Goal: Task Accomplishment & Management: Complete application form

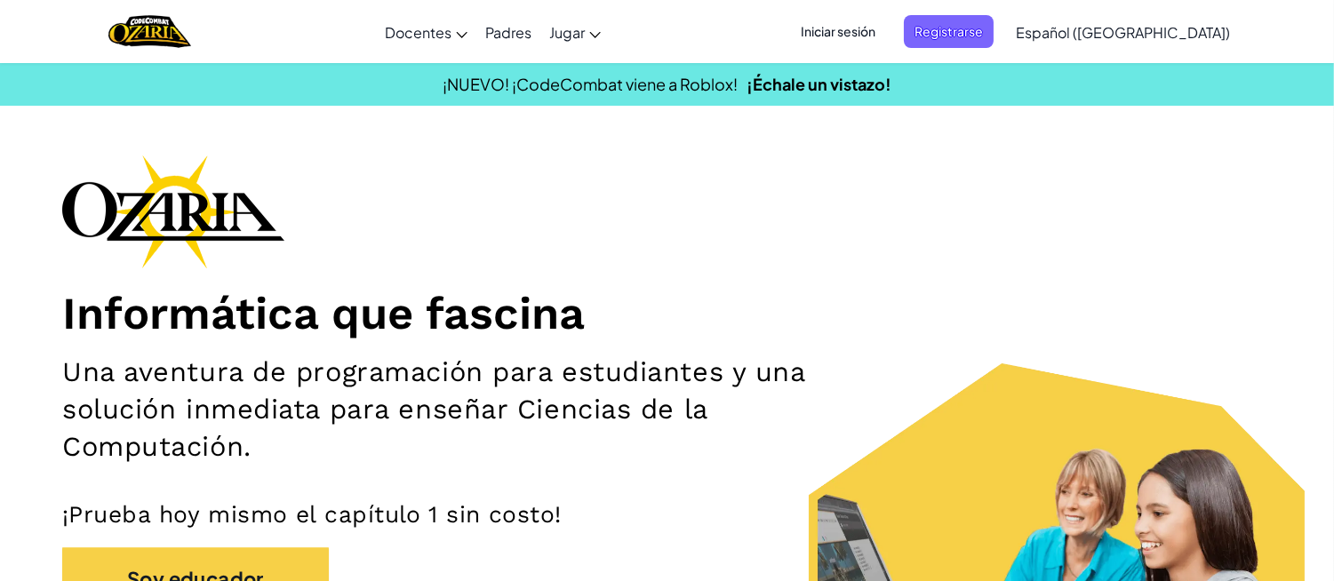
click at [842, 20] on span "Iniciar sesión" at bounding box center [838, 31] width 96 height 33
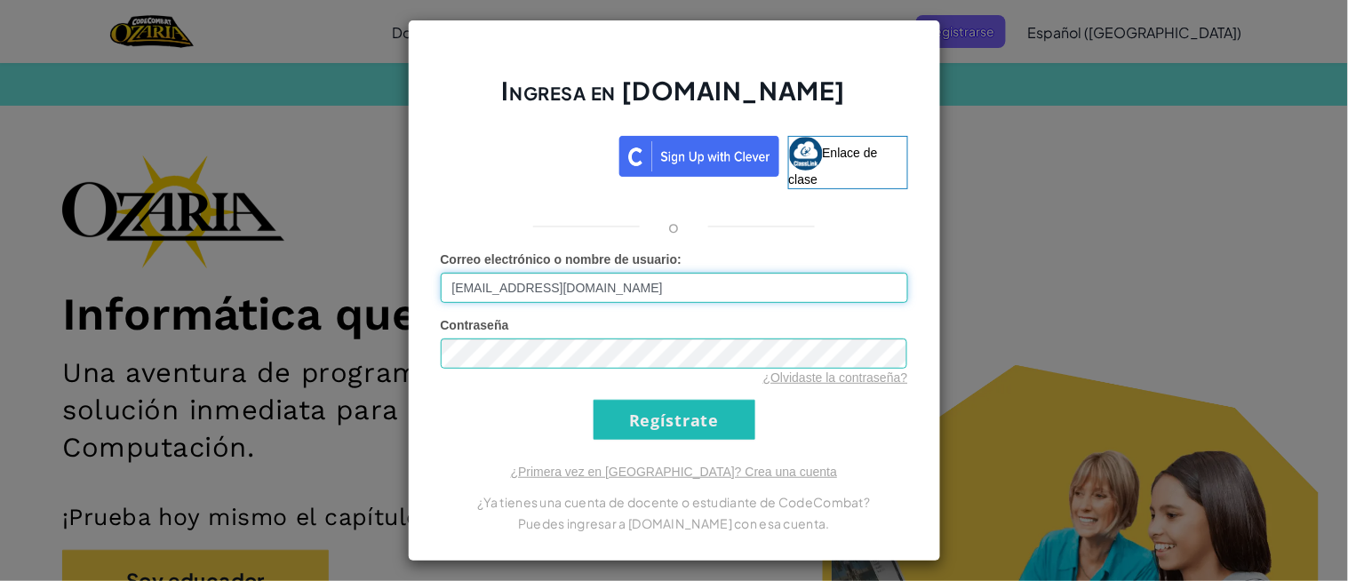
type input "[EMAIL_ADDRESS][DOMAIN_NAME]"
click at [634, 431] on input "Regístrate" at bounding box center [675, 420] width 162 height 40
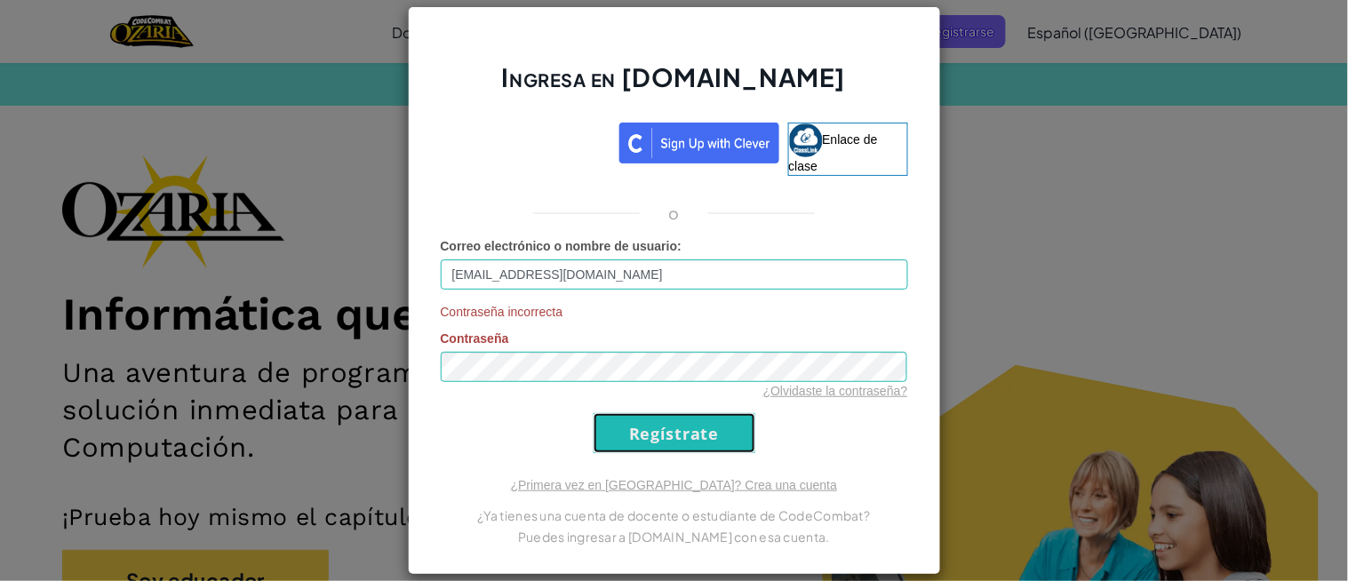
click at [644, 450] on input "Regístrate" at bounding box center [675, 433] width 162 height 40
click at [594, 413] on input "Regístrate" at bounding box center [675, 433] width 162 height 40
click at [791, 384] on font "¿Olvidaste la contraseña?" at bounding box center [836, 391] width 145 height 14
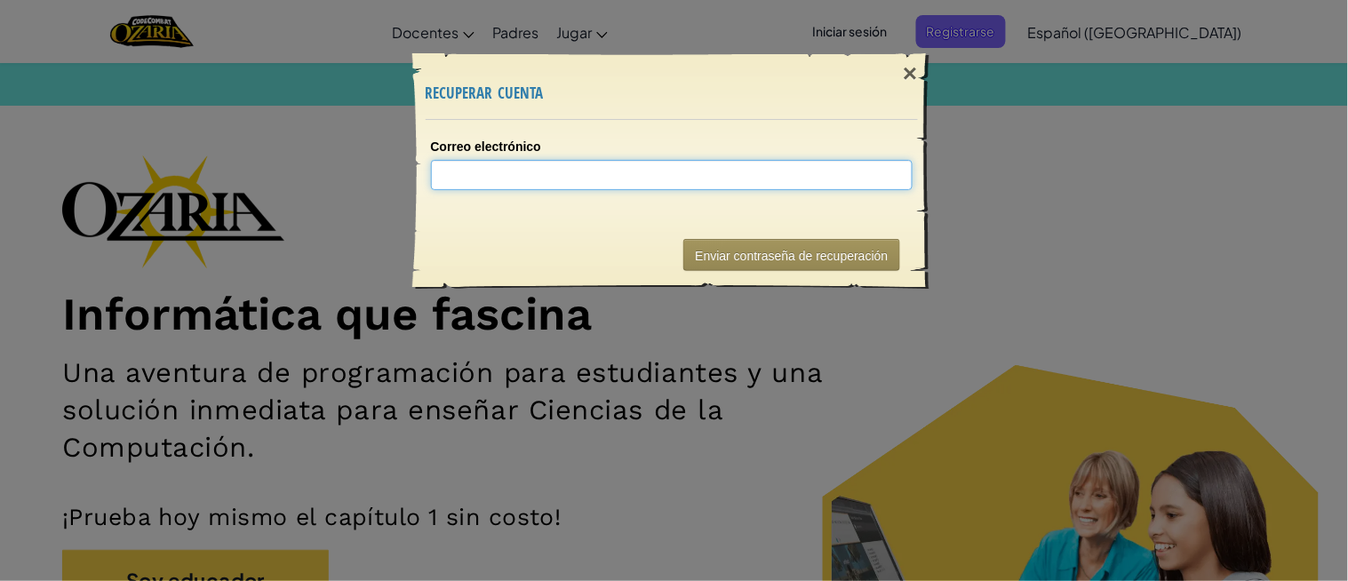
click at [722, 189] on input "Correo electrónico" at bounding box center [672, 175] width 482 height 30
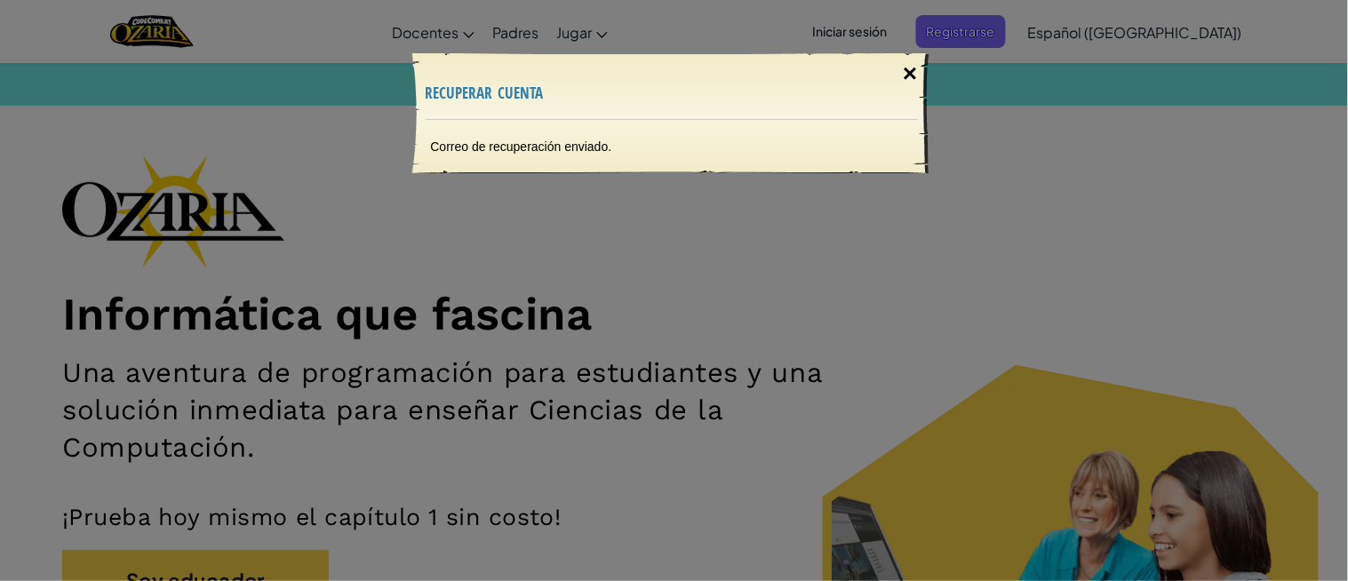
click at [918, 85] on div "×" at bounding box center [910, 74] width 41 height 52
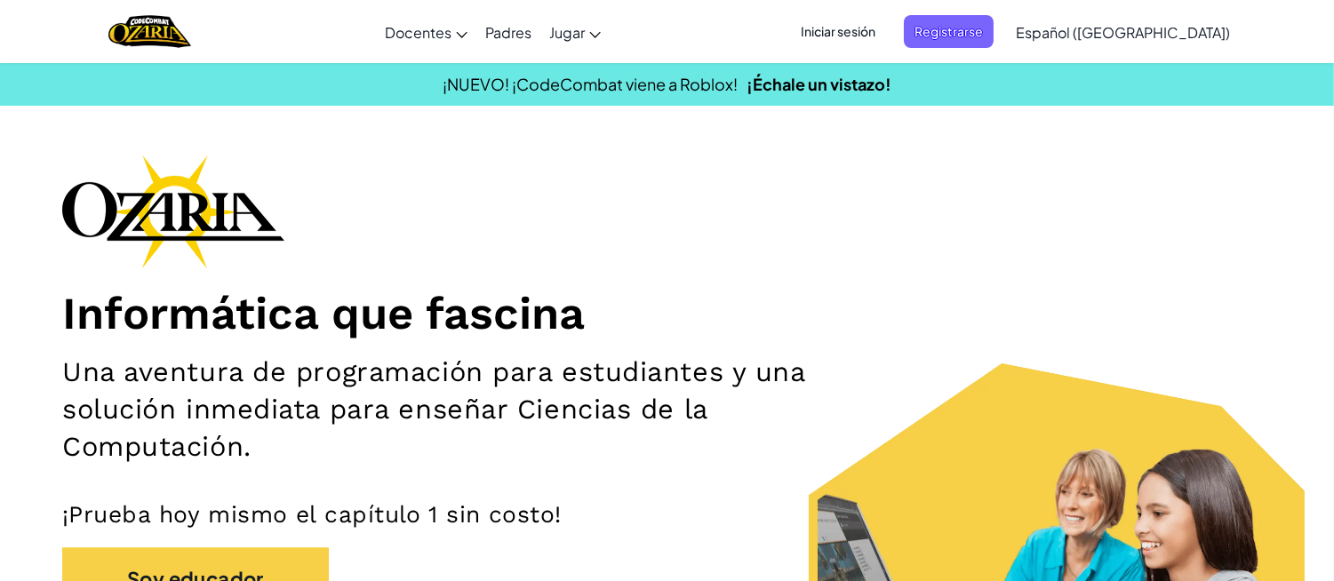
click at [876, 31] on font "Iniciar sesión" at bounding box center [838, 31] width 75 height 16
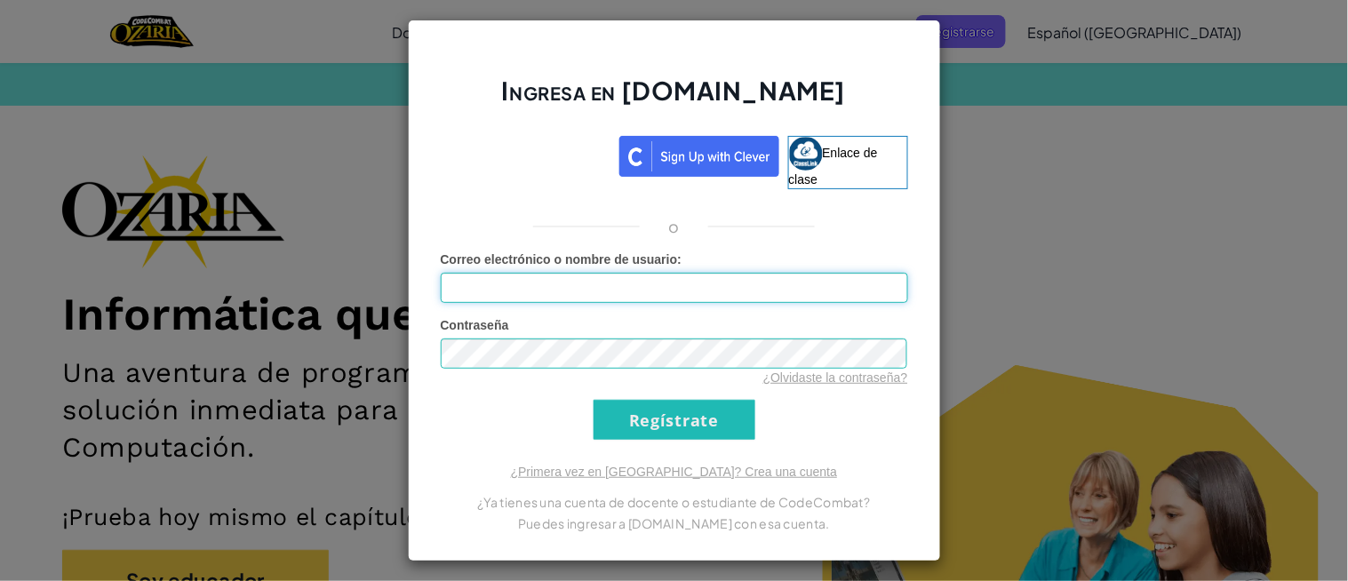
click at [619, 274] on input "Correo electrónico o nombre de usuario :" at bounding box center [675, 288] width 468 height 30
type input "[EMAIL_ADDRESS][DOMAIN_NAME]"
click at [676, 419] on input "Regístrate" at bounding box center [675, 420] width 162 height 40
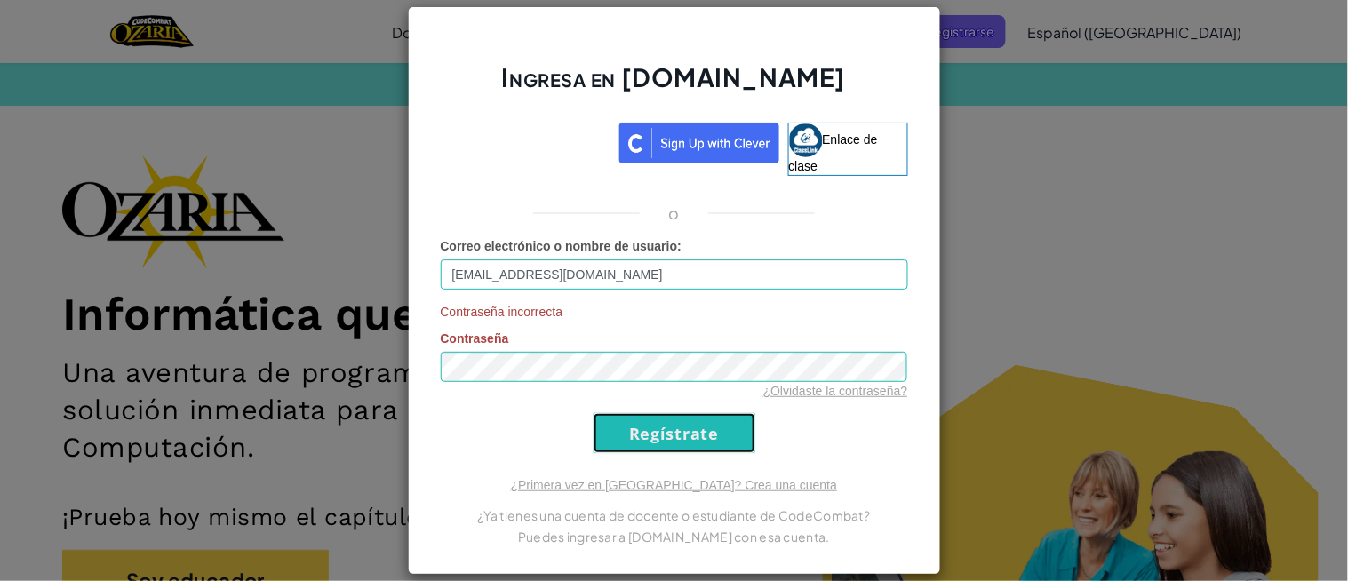
click at [645, 433] on input "Regístrate" at bounding box center [675, 433] width 162 height 40
click at [803, 388] on font "¿Olvidaste la contraseña?" at bounding box center [836, 391] width 145 height 14
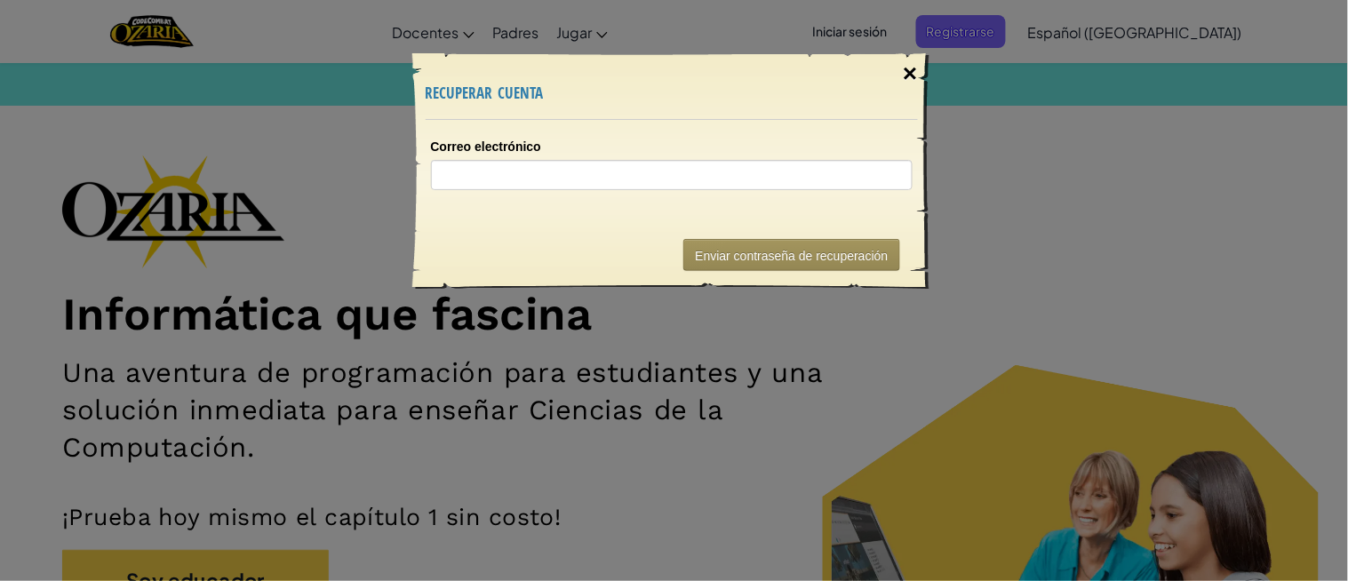
click at [909, 65] on font "×" at bounding box center [910, 74] width 14 height 28
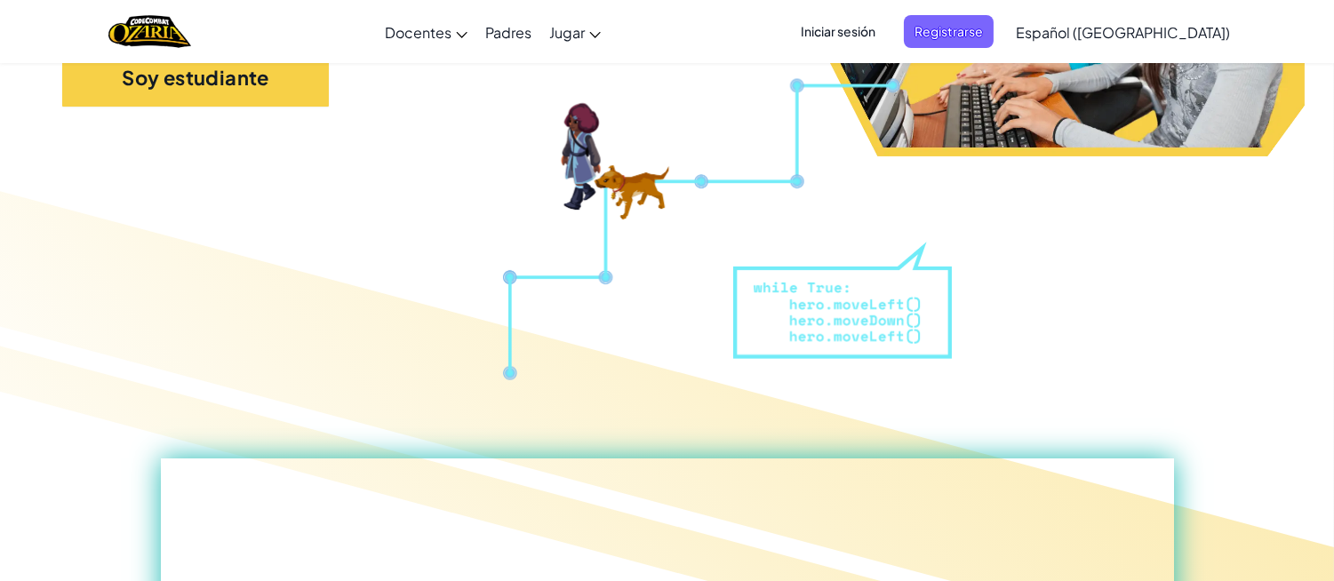
scroll to position [585, 0]
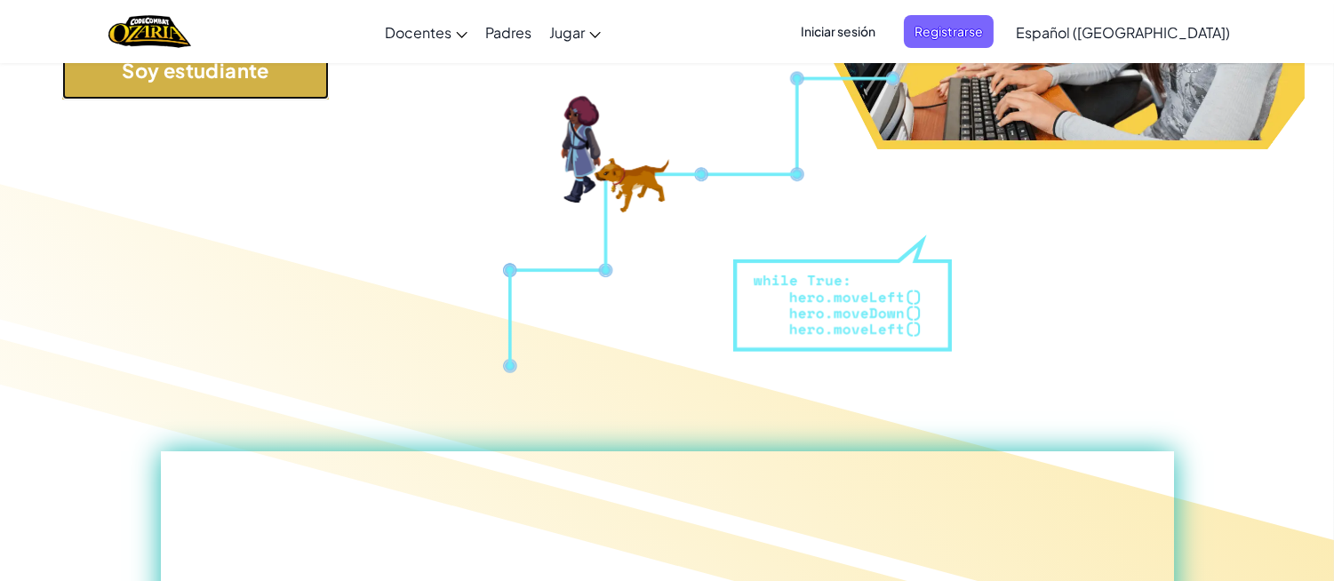
click at [278, 92] on button "Soy estudiante" at bounding box center [195, 70] width 267 height 60
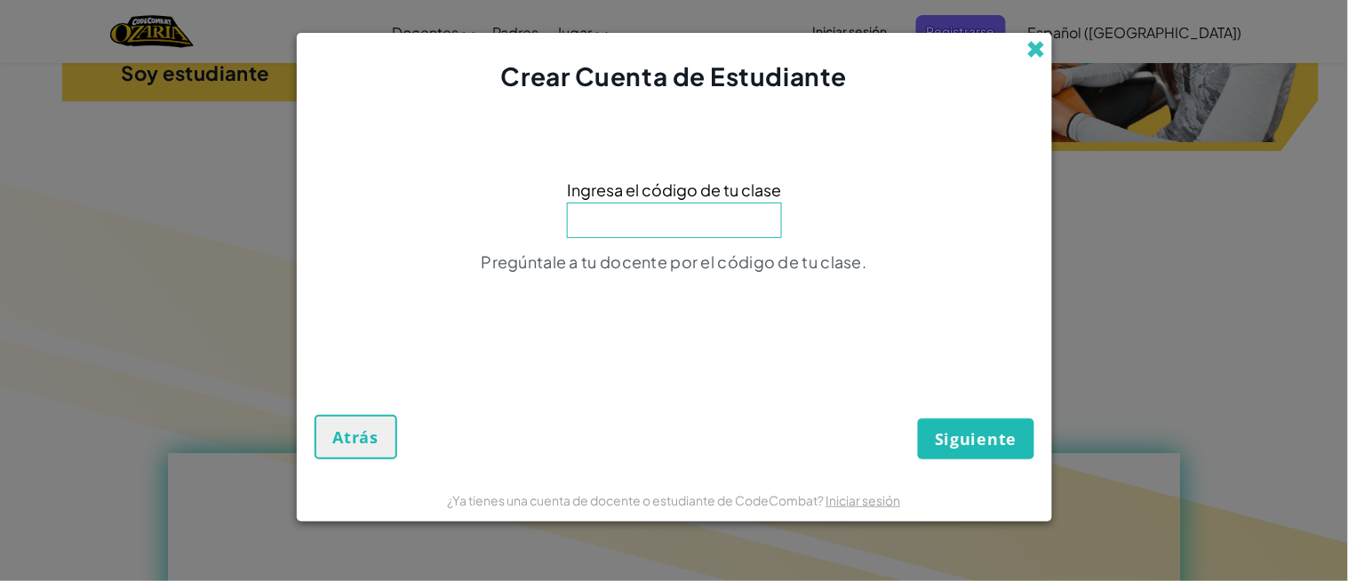
click at [1028, 48] on span at bounding box center [1037, 49] width 19 height 19
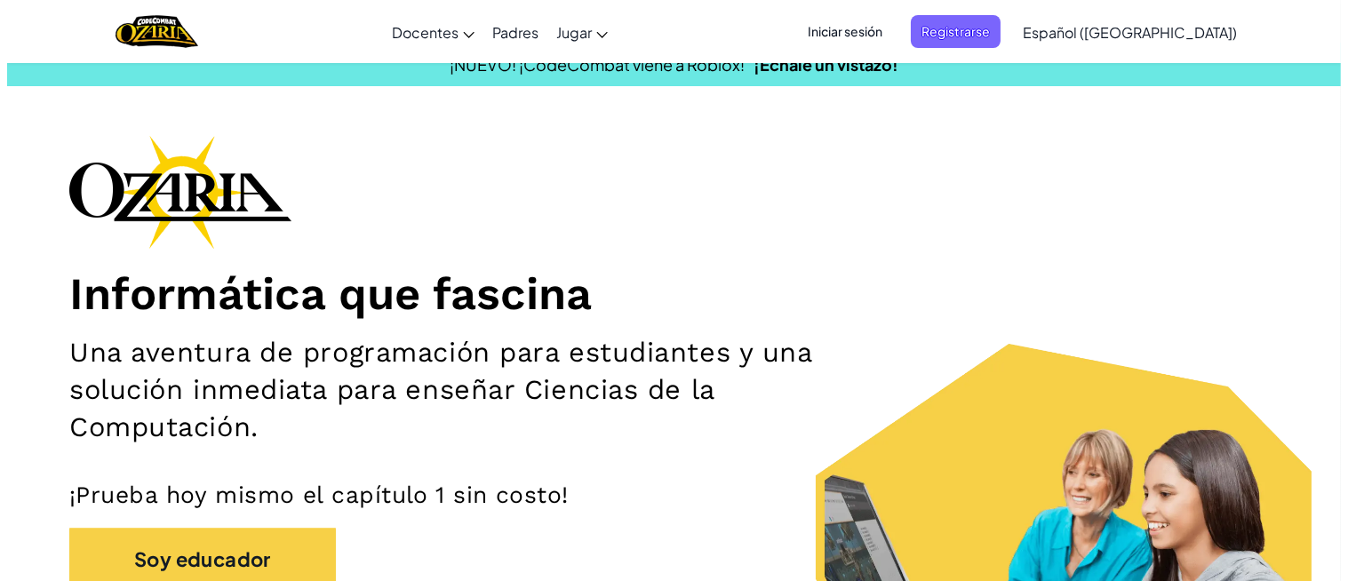
scroll to position [0, 0]
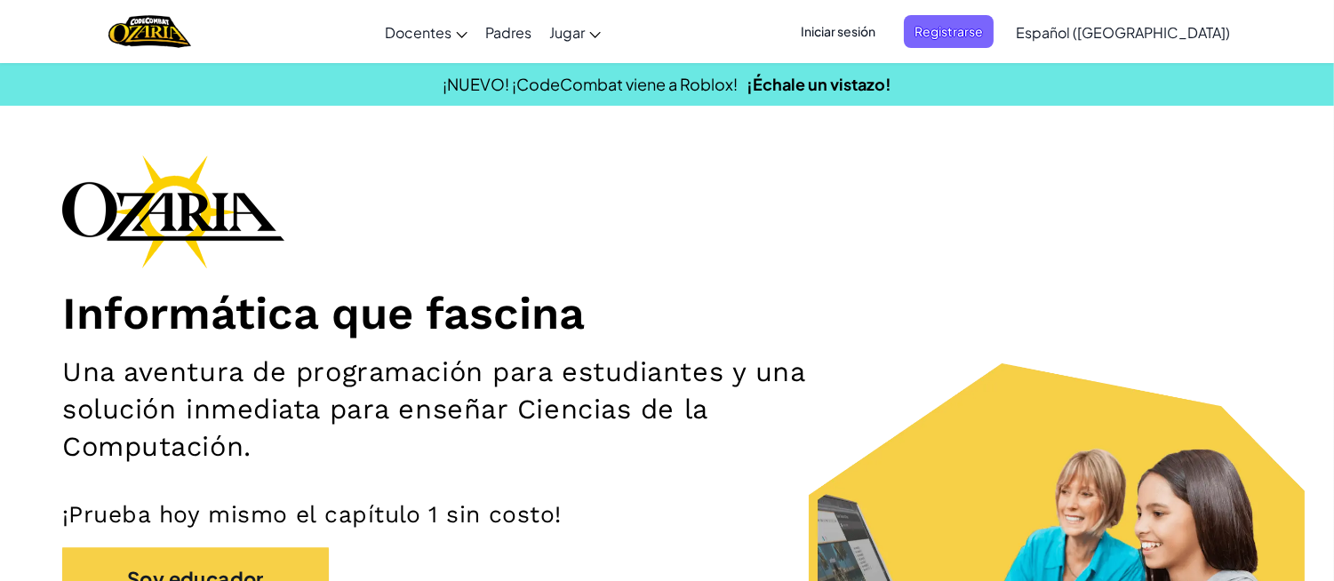
click at [876, 24] on font "Iniciar sesión" at bounding box center [838, 31] width 75 height 16
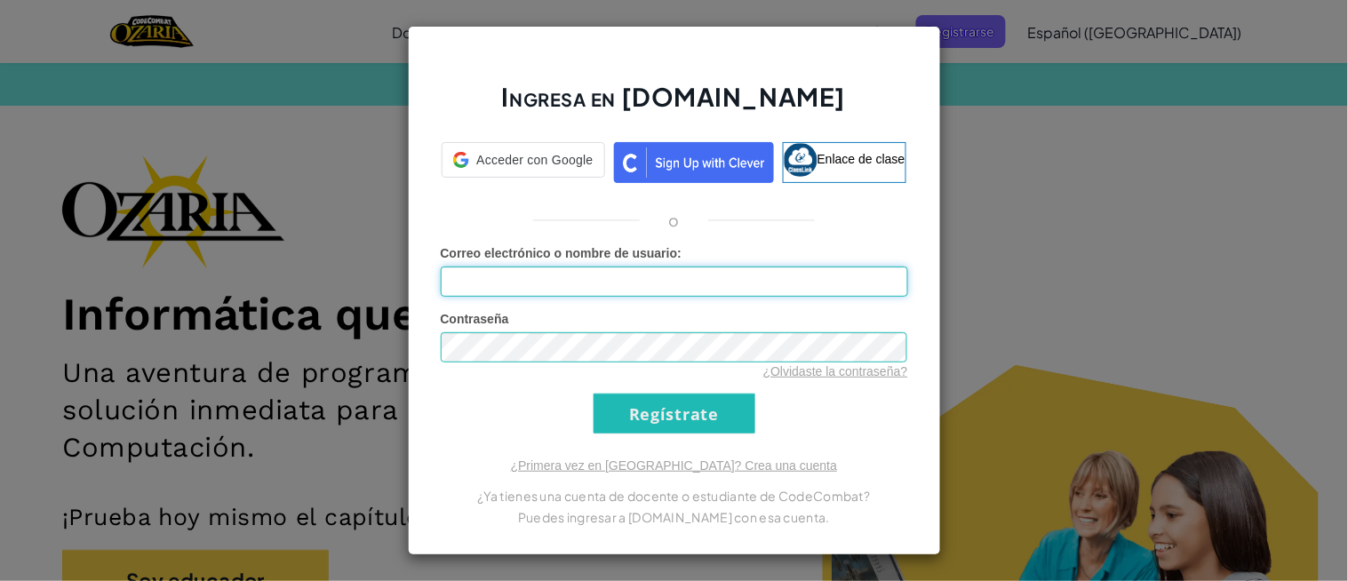
drag, startPoint x: 892, startPoint y: 24, endPoint x: 716, endPoint y: 152, distance: 216.9
click at [716, 152] on div "Ingresa en [DOMAIN_NAME] Acceder con Google Acceder con Google. Se abre en una …" at bounding box center [674, 291] width 533 height 530
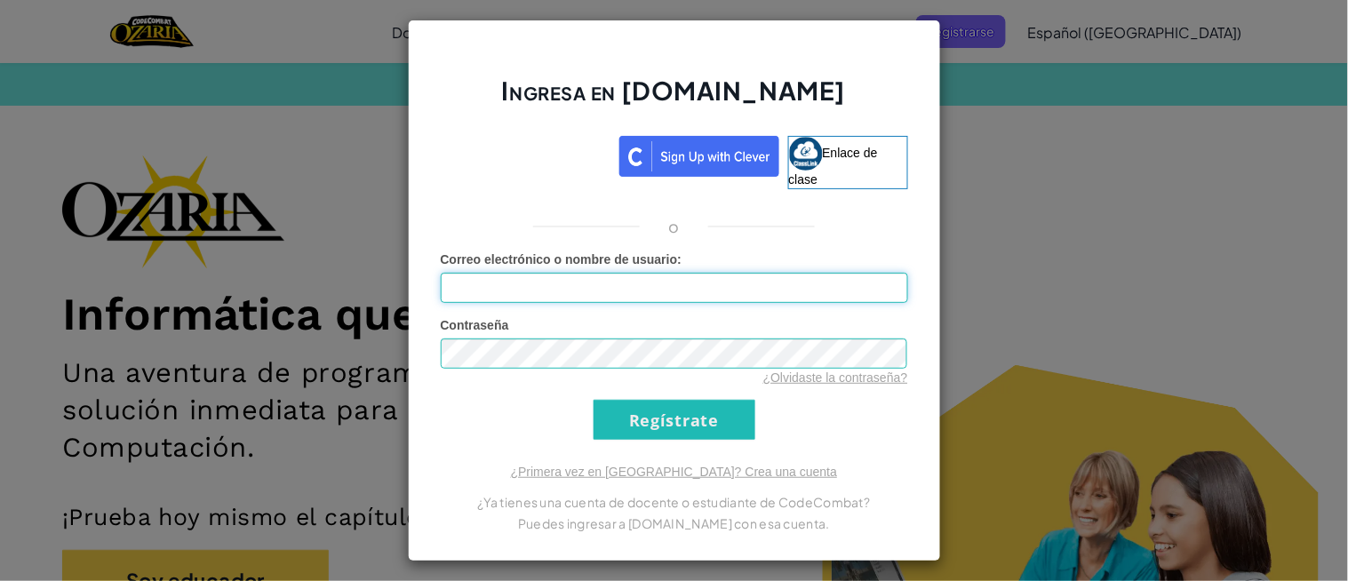
click at [617, 293] on input "Correo electrónico o nombre de usuario :" at bounding box center [675, 288] width 468 height 30
type input "[EMAIL_ADDRESS][DOMAIN_NAME]"
click at [652, 431] on input "Regístrate" at bounding box center [675, 420] width 162 height 40
